Goal: Task Accomplishment & Management: Manage account settings

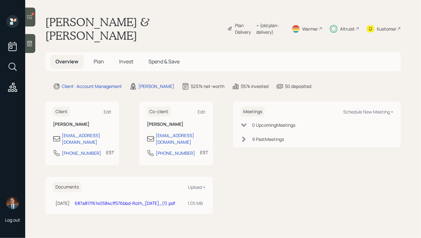
click at [133, 55] on h5 "Invest" at bounding box center [126, 62] width 24 height 14
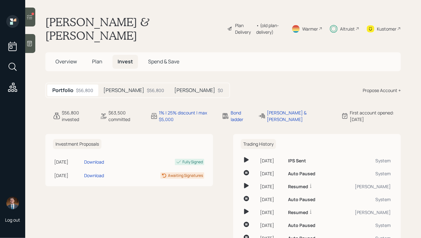
click at [122, 87] on h5 "Roth IRA" at bounding box center [123, 90] width 41 height 6
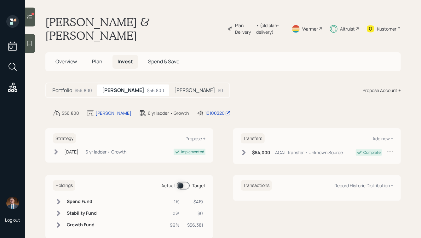
click at [174, 87] on h5 "Roth IRA" at bounding box center [194, 90] width 41 height 6
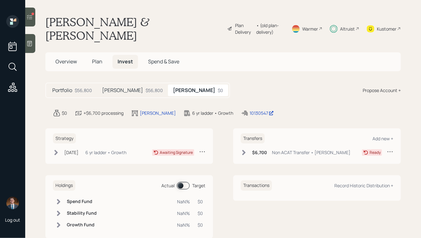
click at [249, 148] on div "$6,700 Non ACAT Transfer • Roth IRA" at bounding box center [296, 152] width 110 height 8
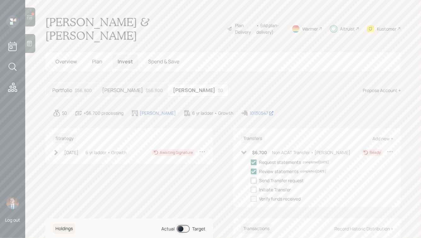
click at [254, 178] on div at bounding box center [254, 181] width 6 height 6
click at [251, 180] on input "checkbox" at bounding box center [251, 180] width 0 height 0
checkbox input "true"
click at [254, 187] on div at bounding box center [254, 190] width 6 height 6
click at [251, 189] on input "checkbox" at bounding box center [251, 189] width 0 height 0
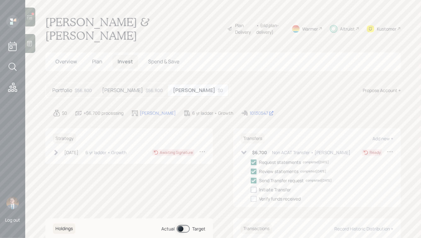
checkbox input "true"
